Goal: Communication & Community: Participate in discussion

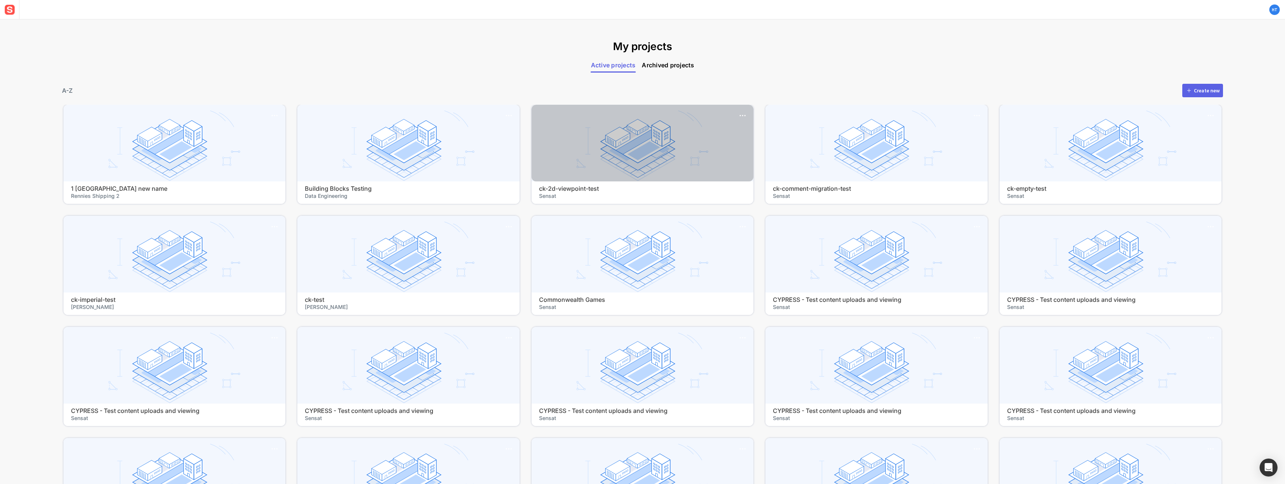
scroll to position [11057, 0]
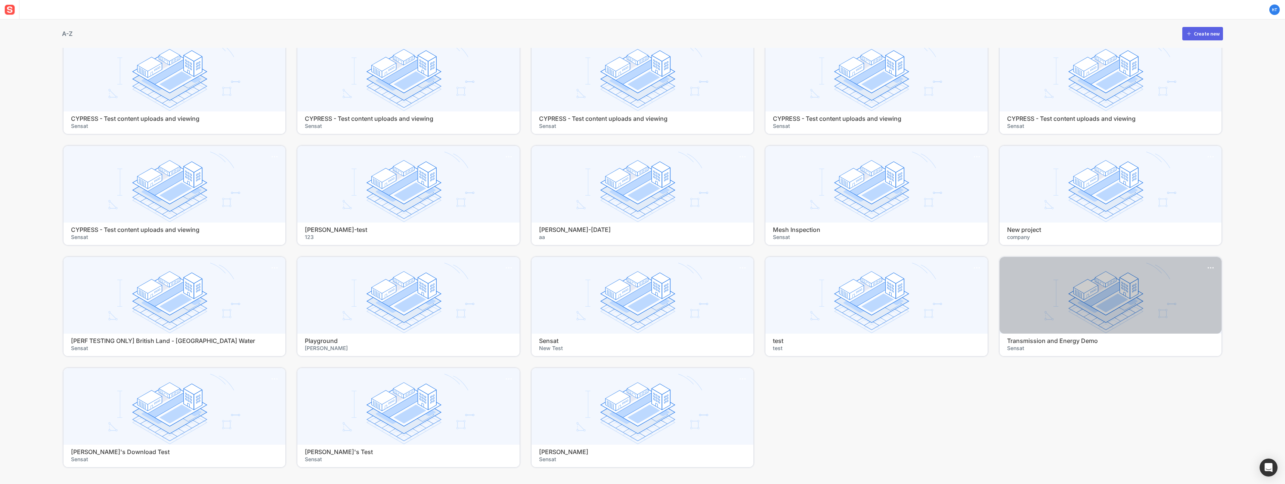
click at [1047, 302] on div at bounding box center [1111, 295] width 222 height 77
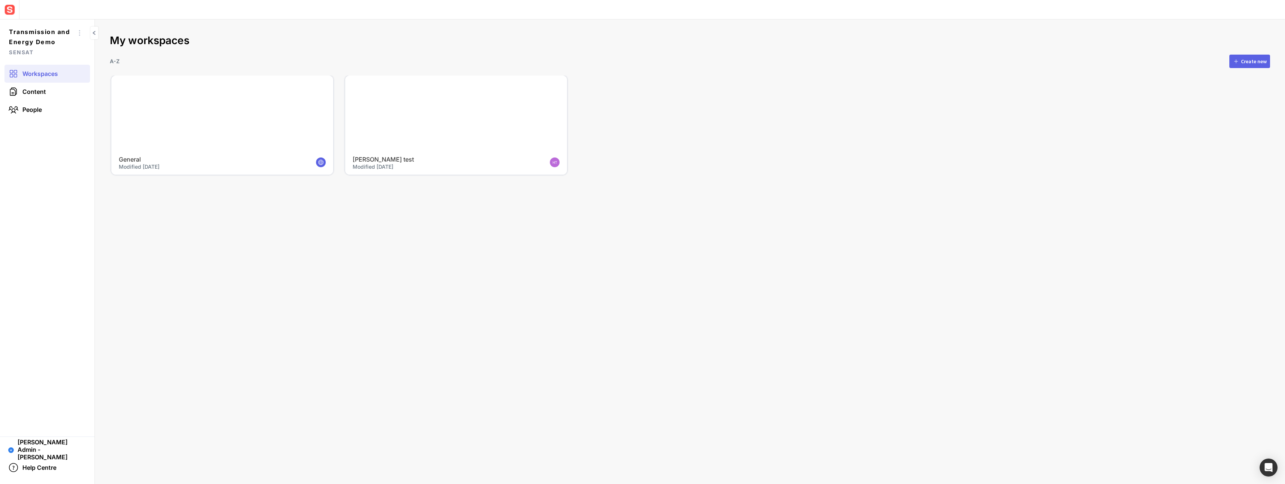
click at [424, 123] on div at bounding box center [456, 113] width 222 height 77
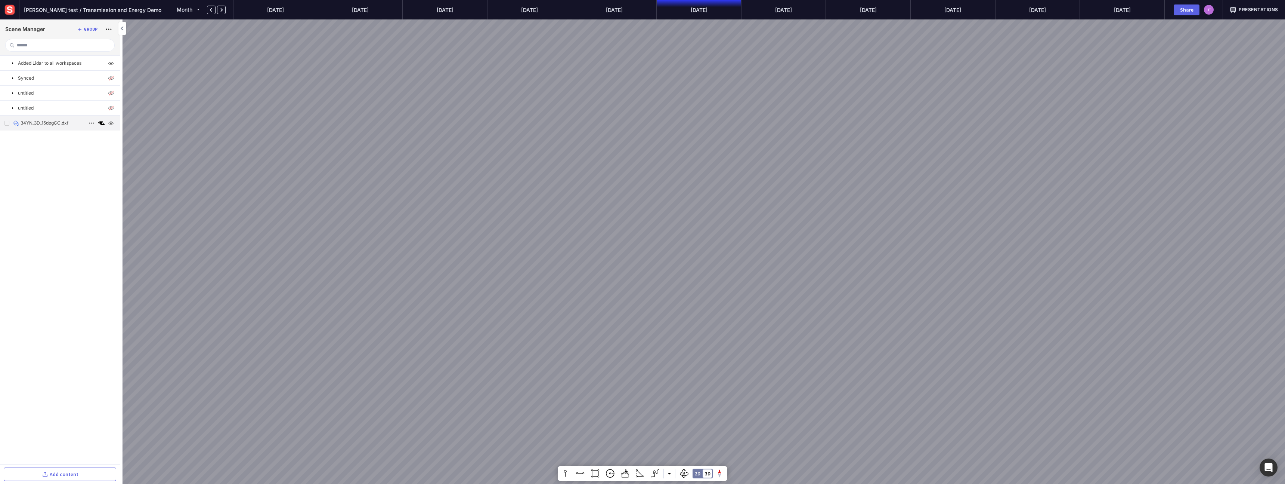
click at [43, 123] on p "34YN_3D_15degCC.dxf" at bounding box center [45, 123] width 48 height 7
click at [33, 473] on p at bounding box center [66, 471] width 86 height 7
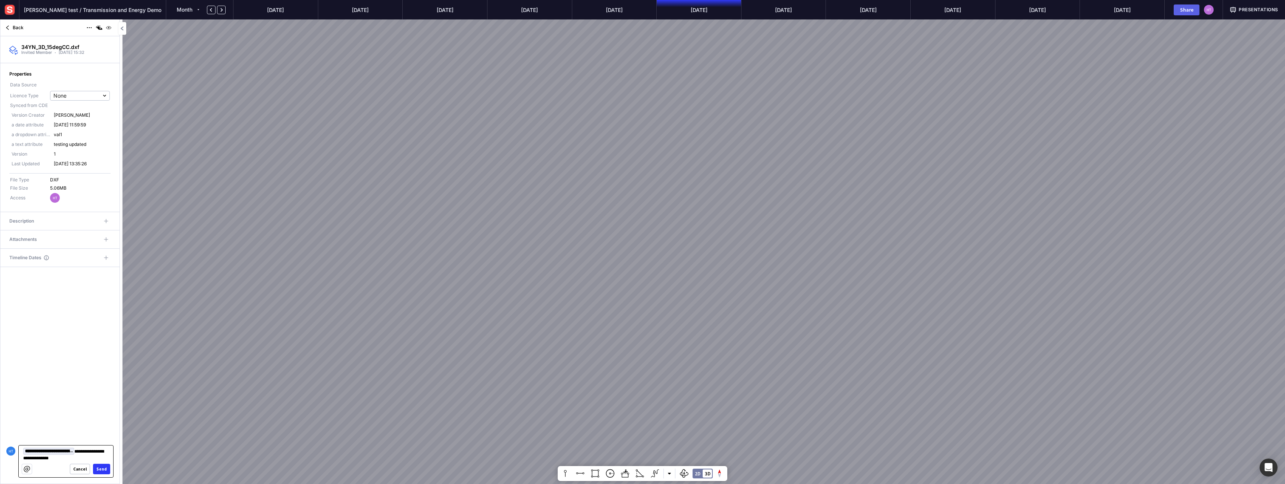
click at [106, 468] on div "Send" at bounding box center [101, 469] width 10 height 4
click at [36, 478] on mapp-content-details-comments "**********" at bounding box center [59, 375] width 119 height 216
click at [35, 470] on p at bounding box center [66, 471] width 86 height 7
click at [104, 467] on div "Send" at bounding box center [101, 467] width 10 height 4
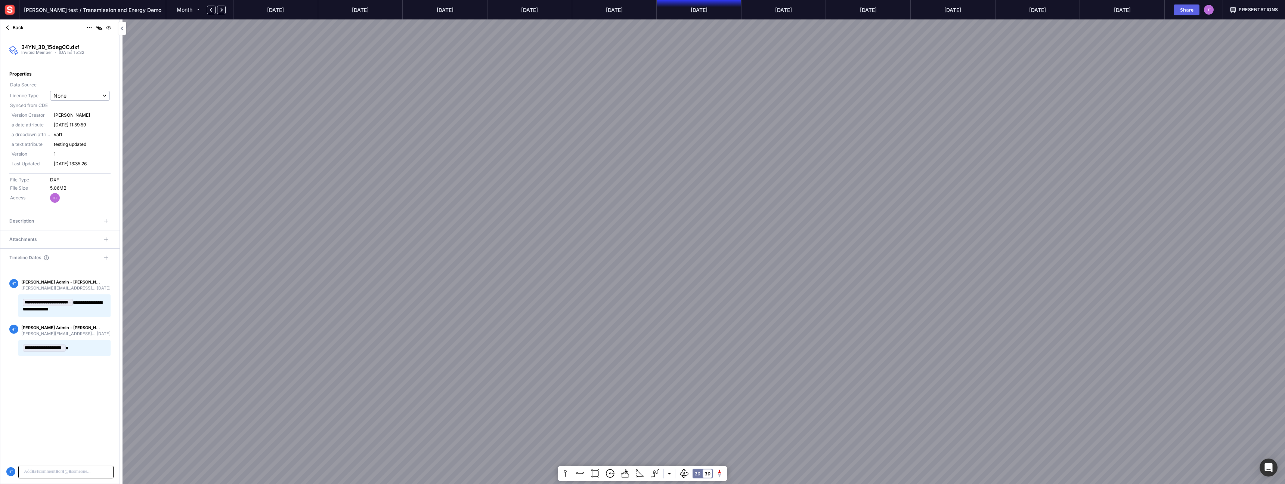
click at [1242, 13] on div "Presentations" at bounding box center [1254, 9] width 62 height 19
